Goal: Task Accomplishment & Management: Manage account settings

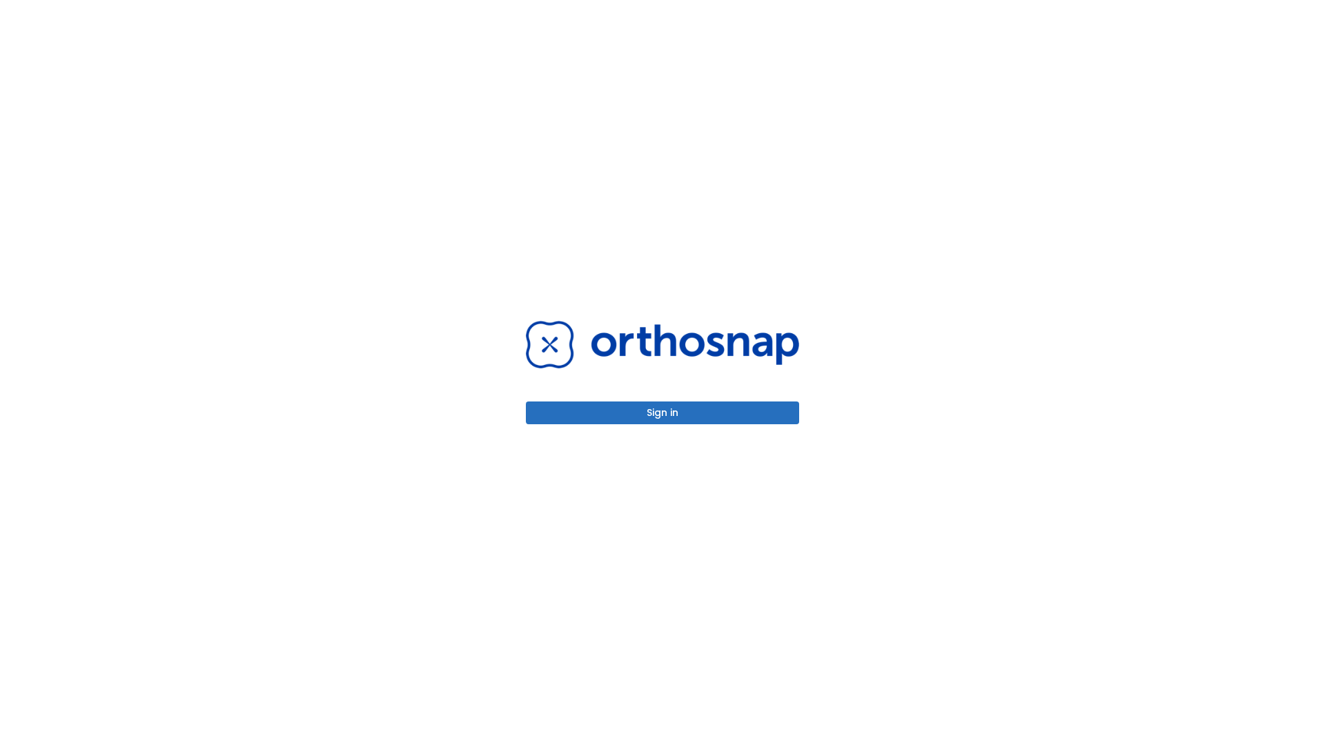
click at [662, 413] on button "Sign in" at bounding box center [662, 413] width 273 height 23
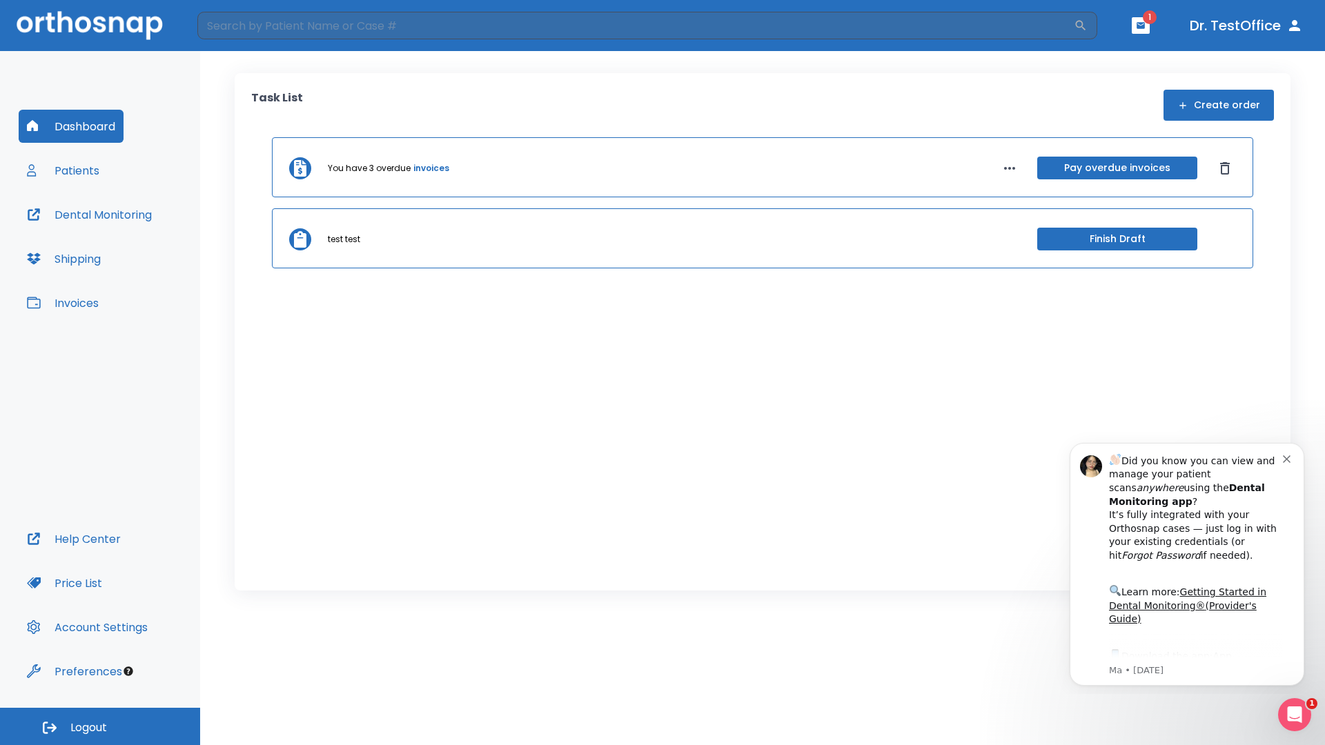
click at [100, 726] on span "Logout" at bounding box center [88, 727] width 37 height 15
